Goal: Navigation & Orientation: Find specific page/section

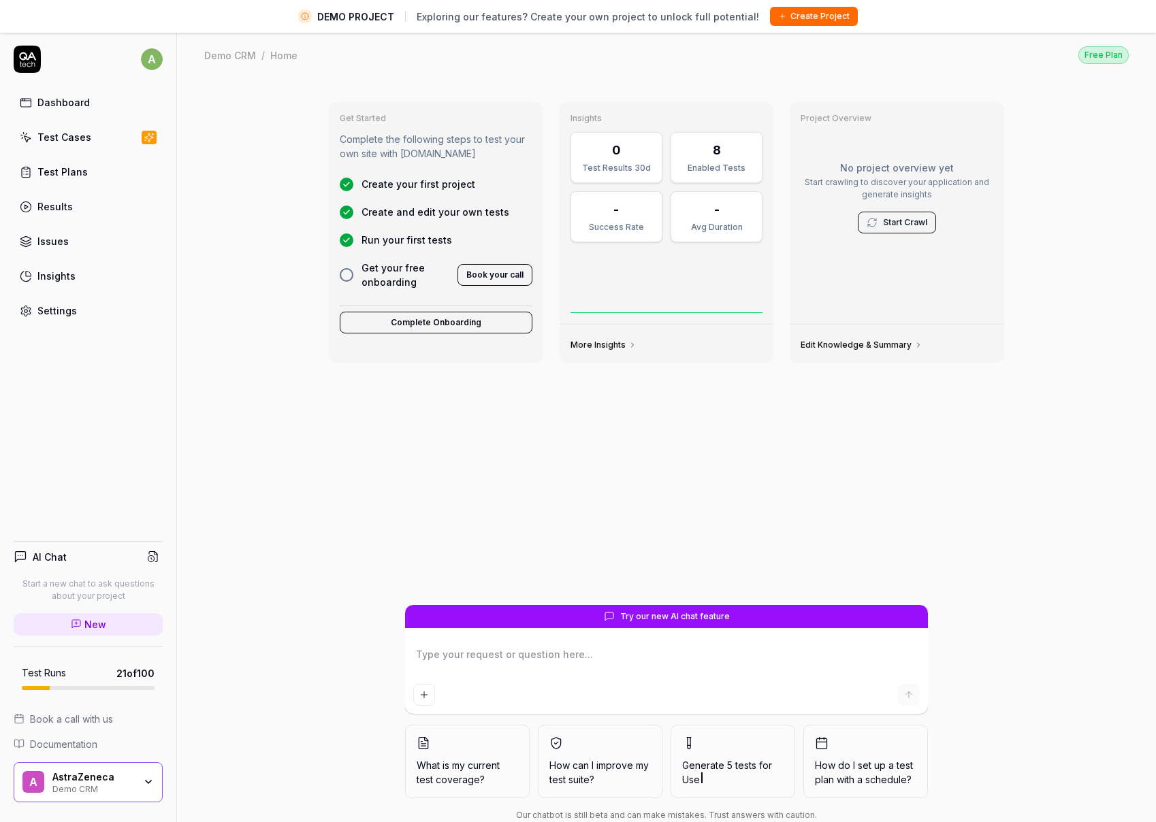
type textarea "*"
click at [54, 142] on div "Test Cases" at bounding box center [64, 137] width 54 height 14
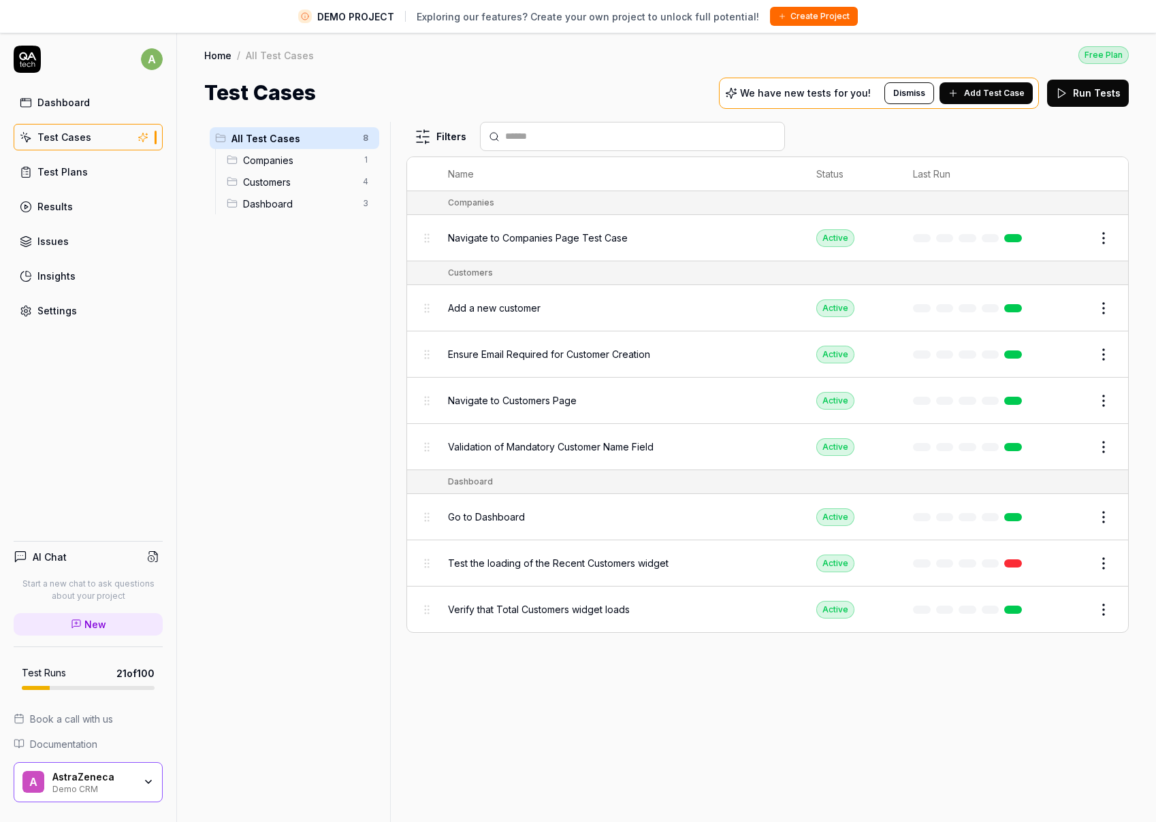
click at [329, 310] on div "All Test Cases 8 Companies 1 Customers 4 Dashboard 3" at bounding box center [294, 480] width 180 height 716
click at [61, 176] on div "Test Plans" at bounding box center [62, 172] width 50 height 14
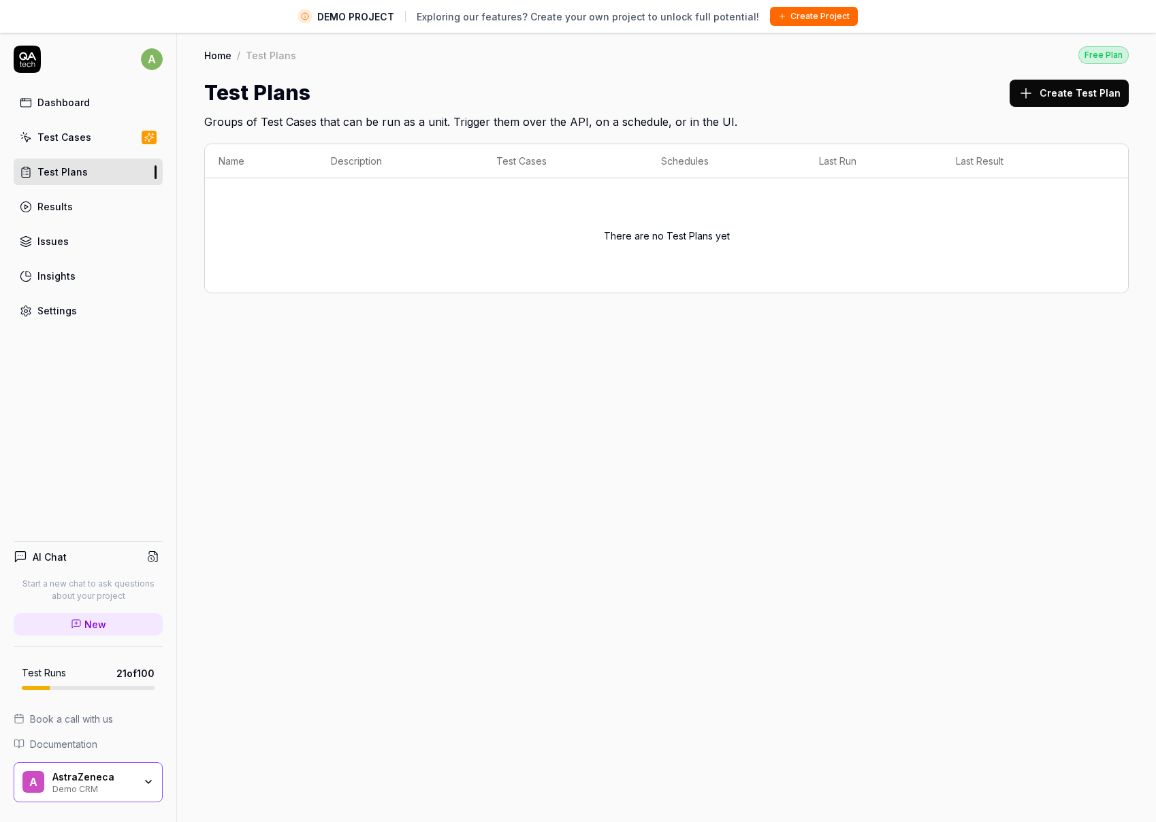
click at [62, 216] on link "Results" at bounding box center [88, 206] width 149 height 27
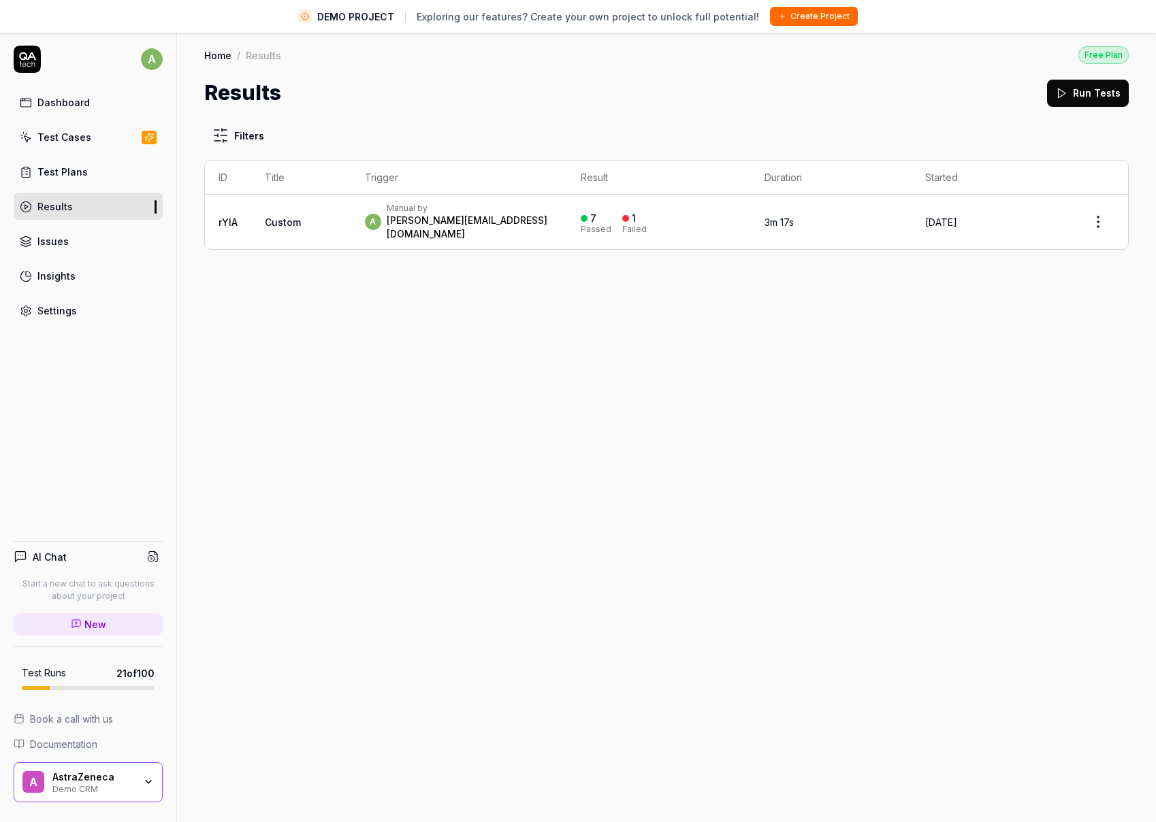
click at [450, 221] on div "[PERSON_NAME][EMAIL_ADDRESS][DOMAIN_NAME]" at bounding box center [470, 227] width 167 height 27
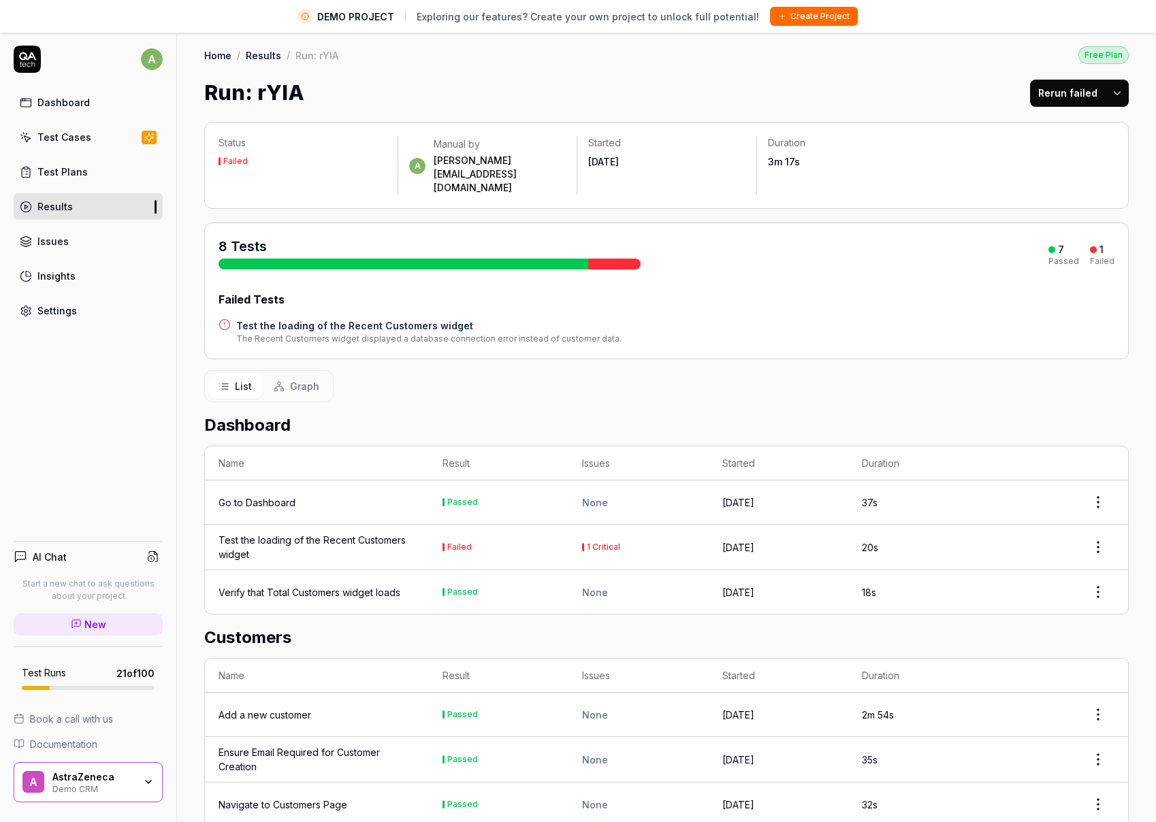
click at [74, 138] on div "Test Cases" at bounding box center [64, 137] width 54 height 14
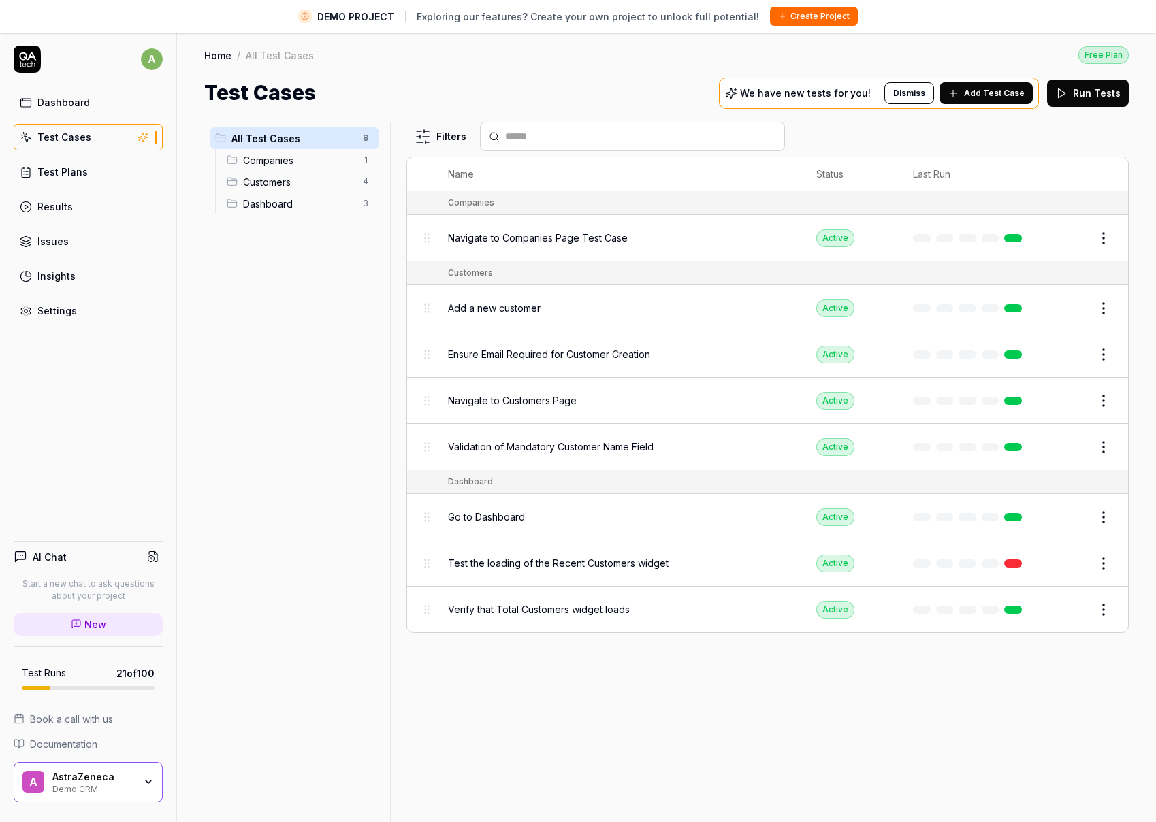
click at [257, 156] on span "Companies" at bounding box center [299, 160] width 112 height 14
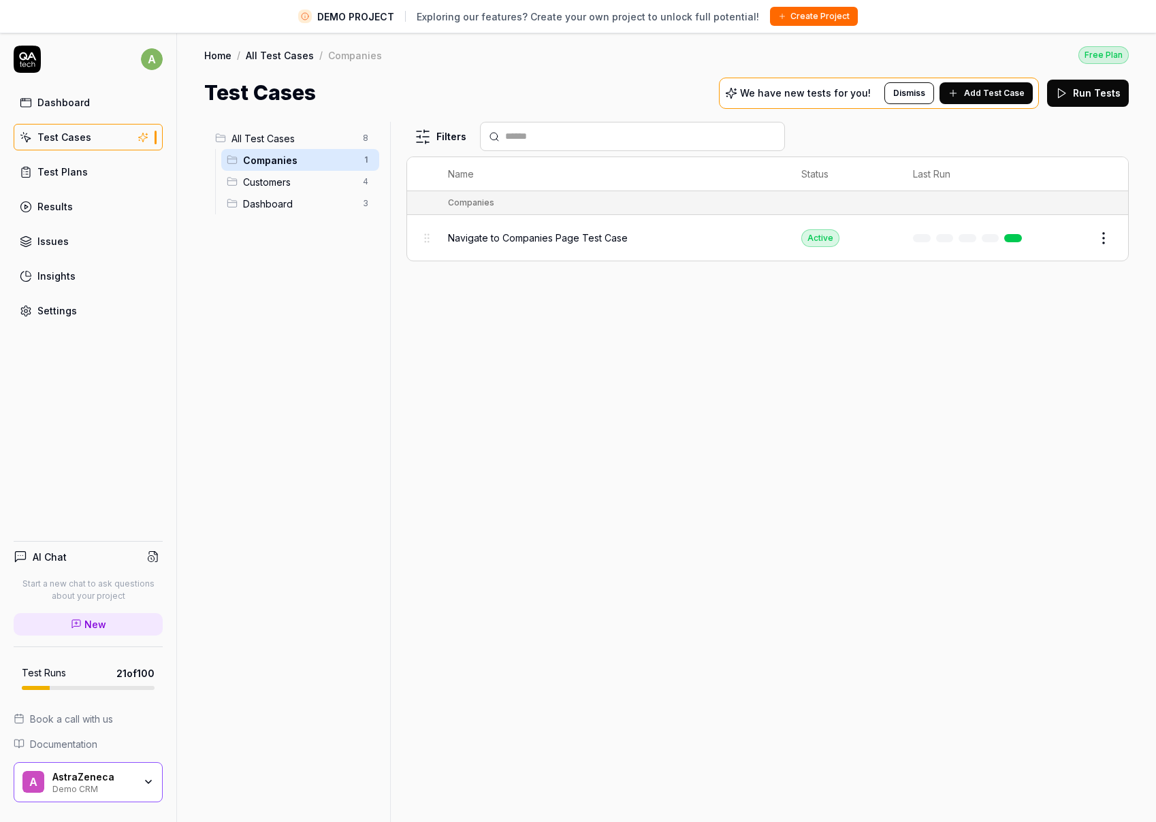
click at [63, 178] on div "Test Plans" at bounding box center [62, 172] width 50 height 14
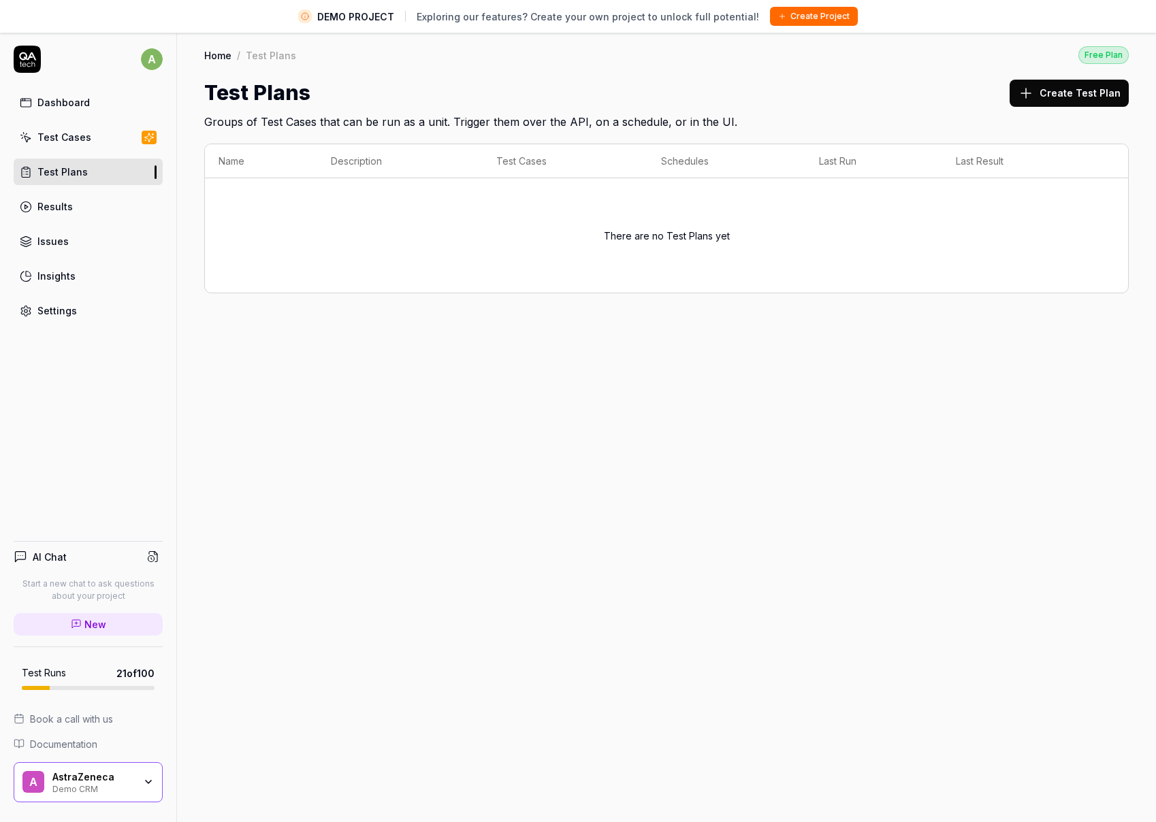
click at [63, 207] on div "Results" at bounding box center [54, 206] width 35 height 14
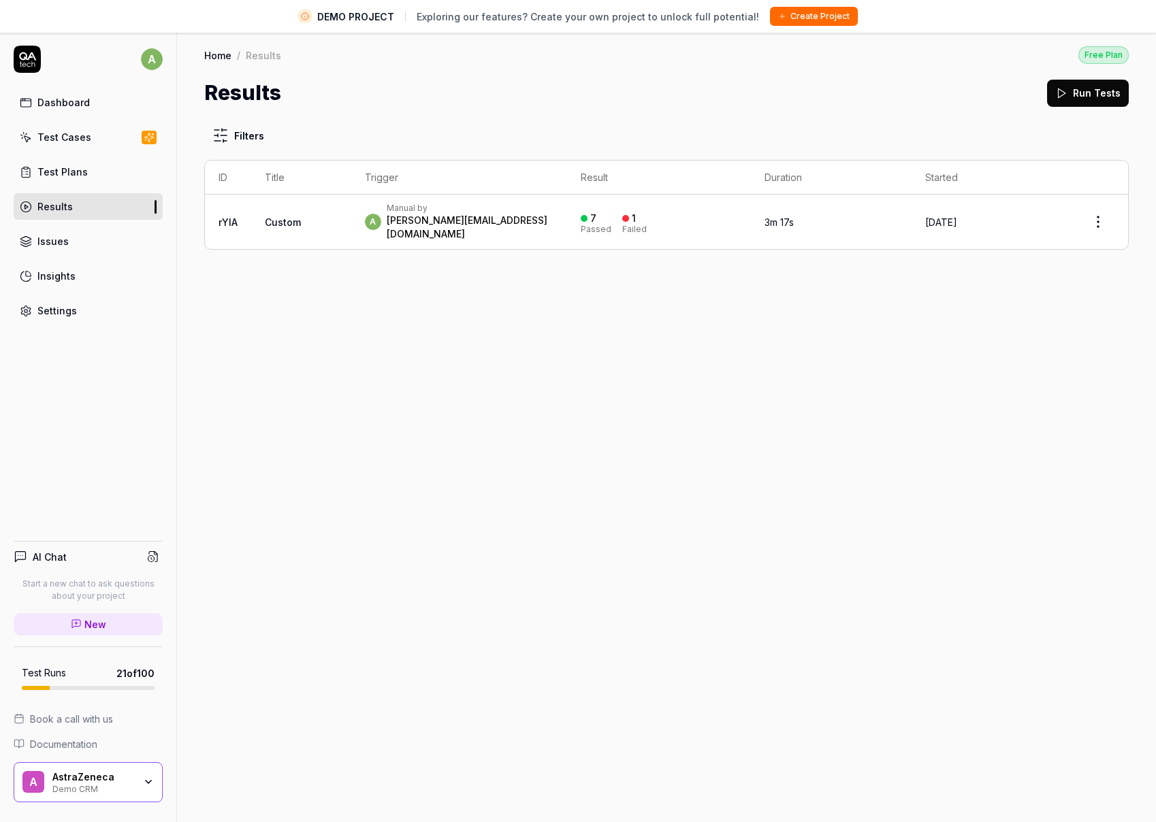
click at [280, 216] on span "Custom" at bounding box center [283, 222] width 36 height 12
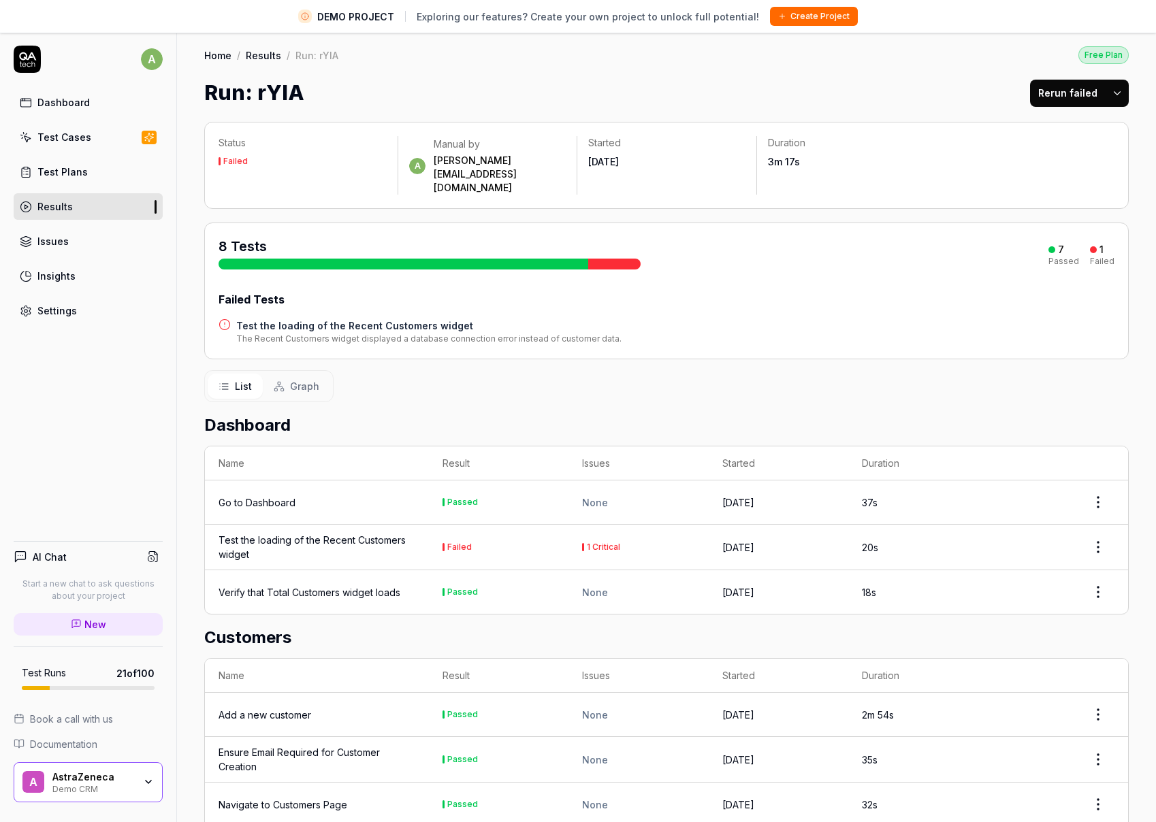
click at [267, 495] on div "Go to Dashboard" at bounding box center [256, 502] width 77 height 14
